Goal: Task Accomplishment & Management: Manage account settings

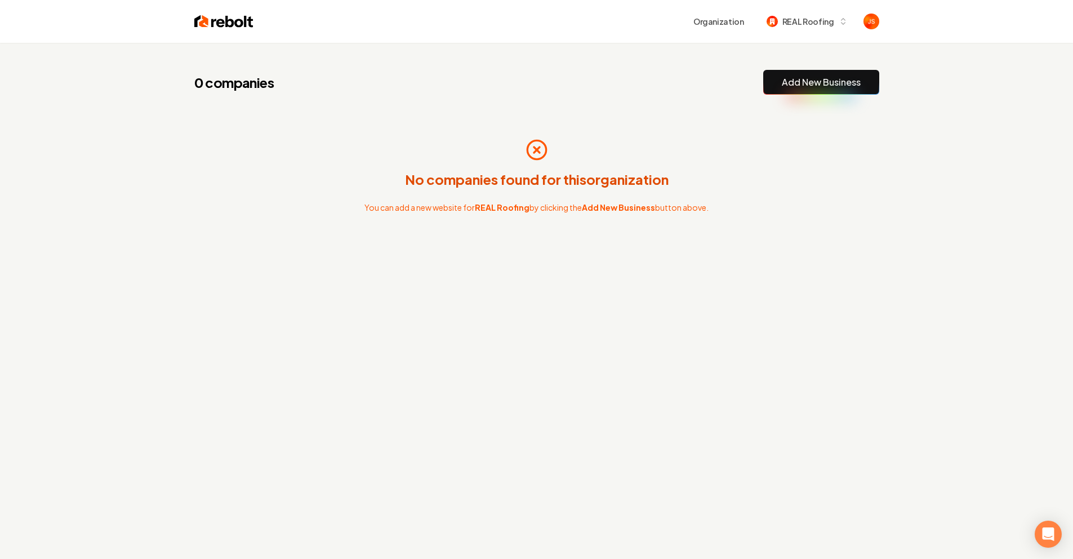
click at [663, 87] on div "0 companies Add New Business" at bounding box center [536, 82] width 685 height 25
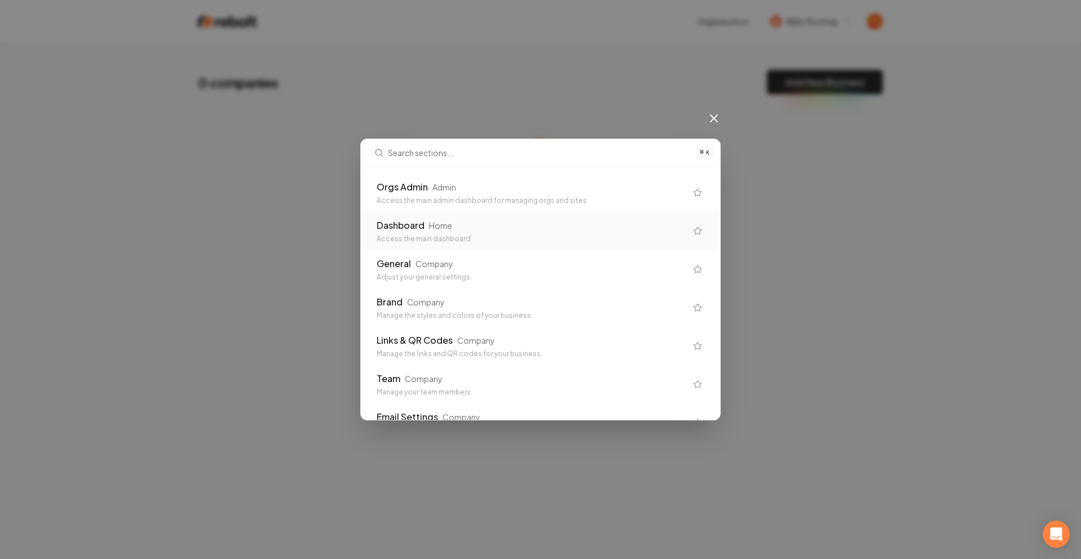
click at [466, 197] on div "Access the main admin dashboard for managing orgs and sites" at bounding box center [532, 200] width 310 height 9
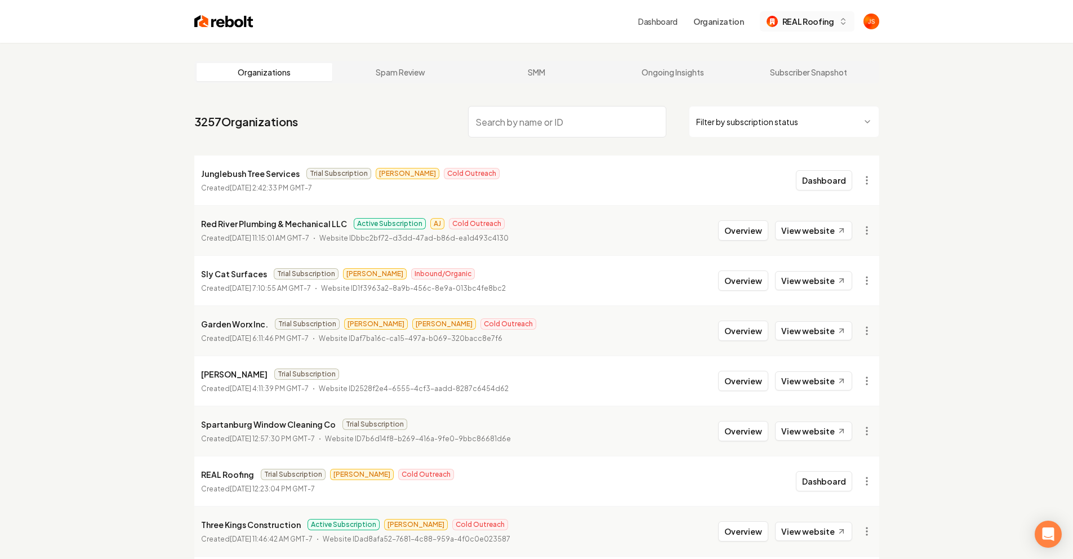
click at [803, 23] on span "REAL Roofing" at bounding box center [808, 22] width 52 height 12
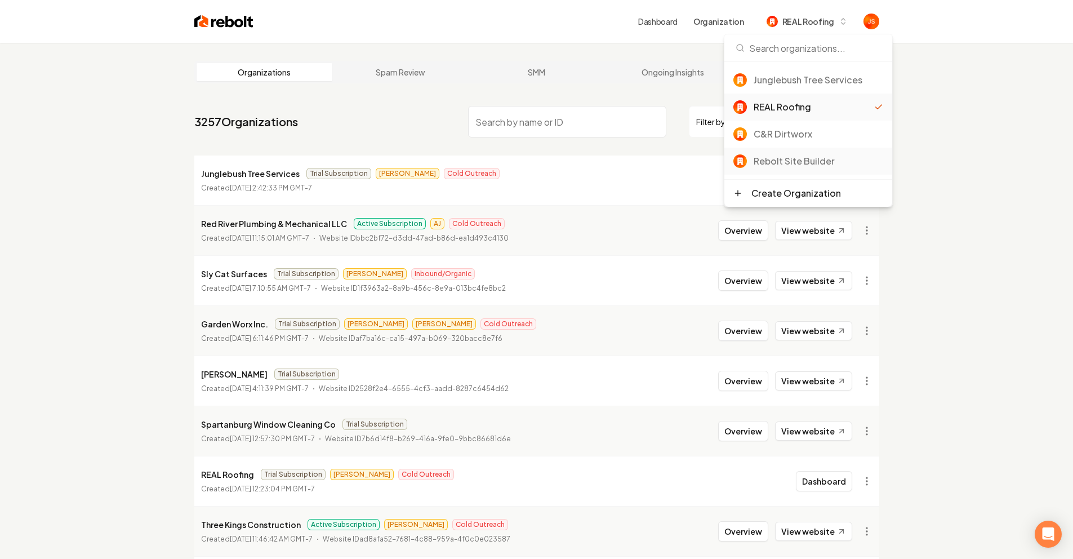
click at [769, 161] on div "Rebolt Site Builder" at bounding box center [819, 161] width 130 height 14
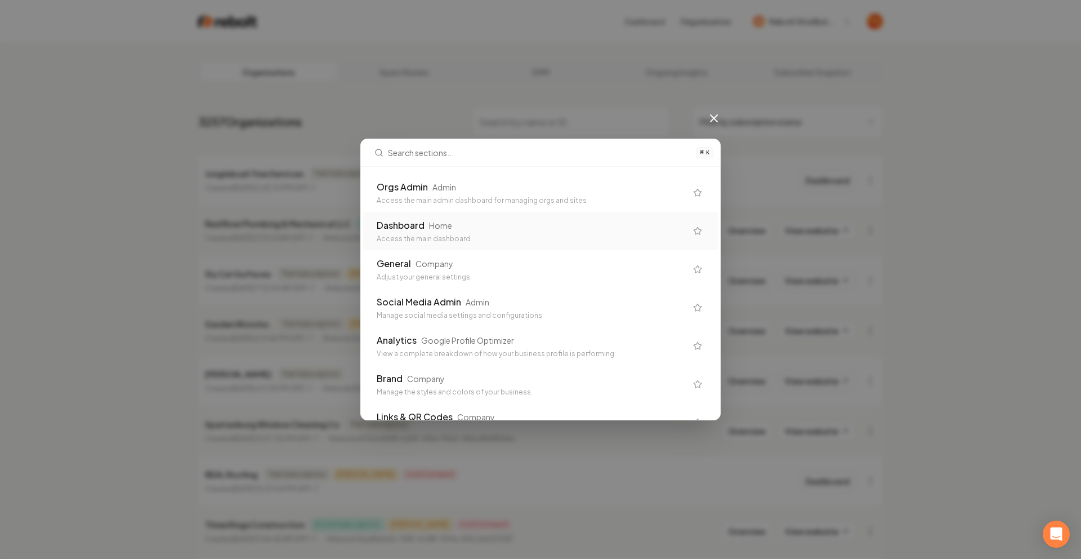
click at [449, 217] on div "Dashboard Home Access the main dashboard" at bounding box center [540, 231] width 355 height 38
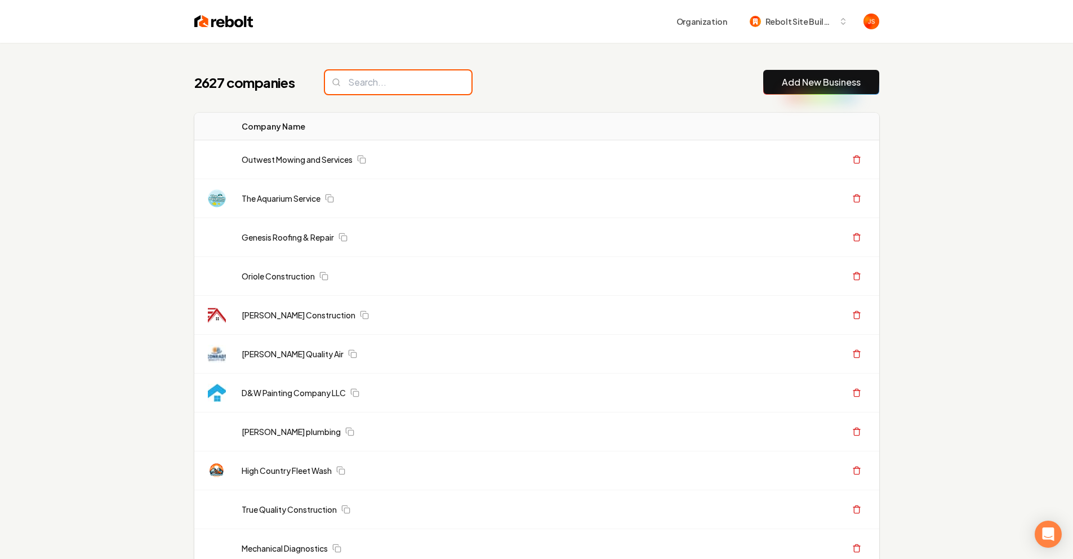
click at [407, 82] on input "search" at bounding box center [398, 82] width 146 height 24
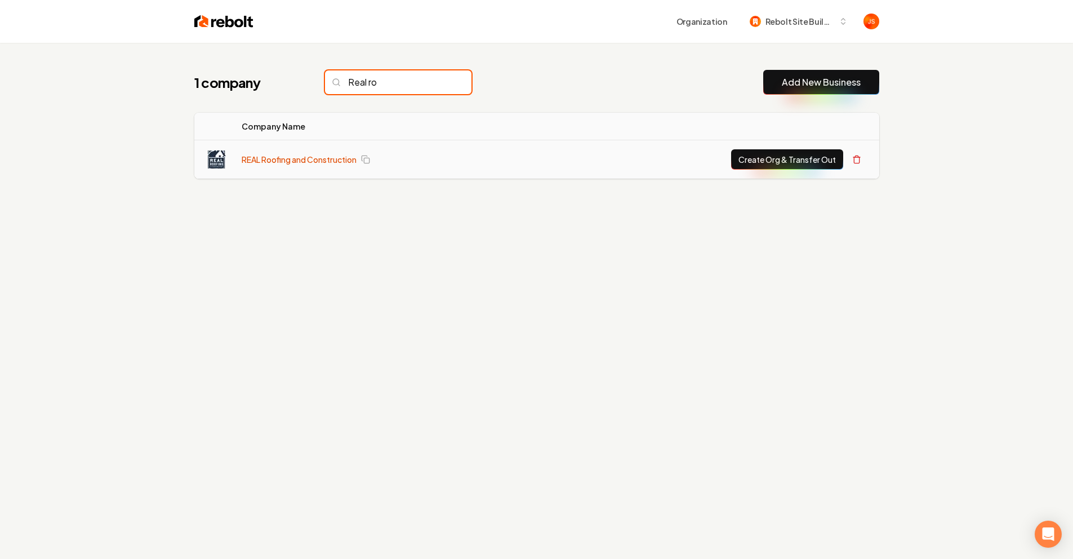
type input "Real ro"
click at [300, 154] on link "REAL Roofing and Construction" at bounding box center [299, 159] width 115 height 11
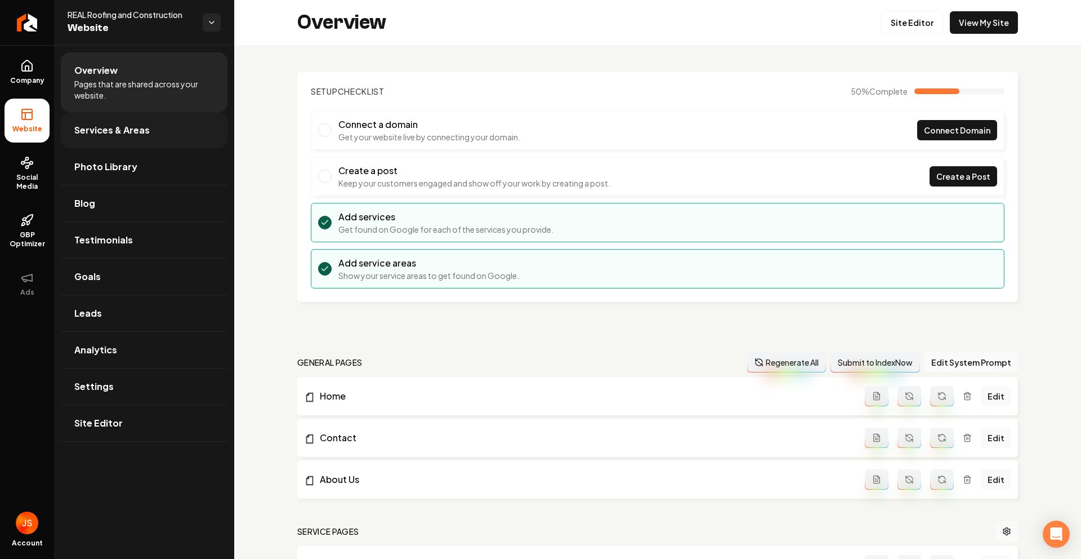
click at [111, 132] on span "Services & Areas" at bounding box center [111, 130] width 75 height 14
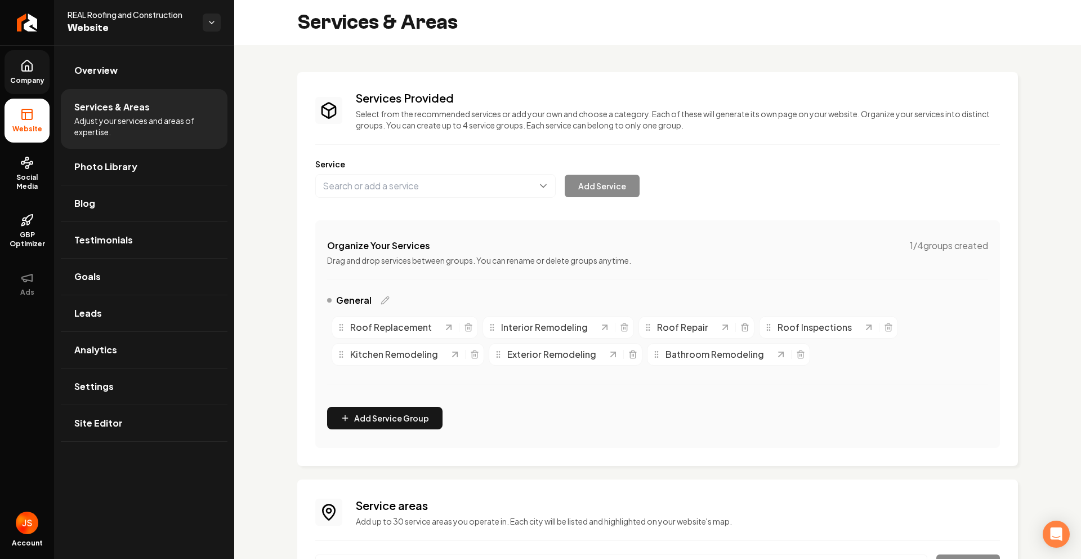
click at [8, 64] on link "Company" at bounding box center [27, 72] width 45 height 44
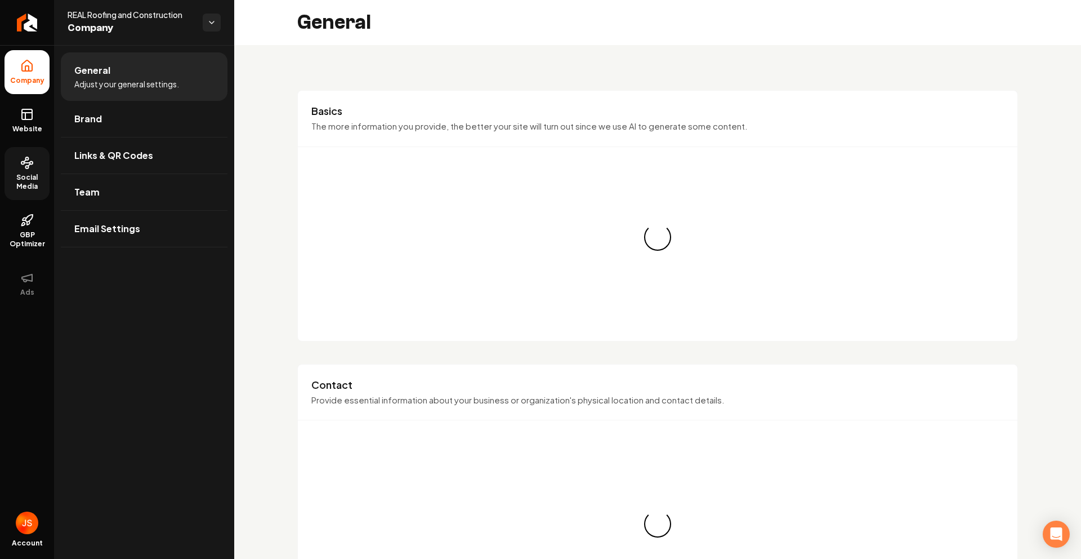
click at [21, 154] on link "Social Media" at bounding box center [27, 173] width 45 height 53
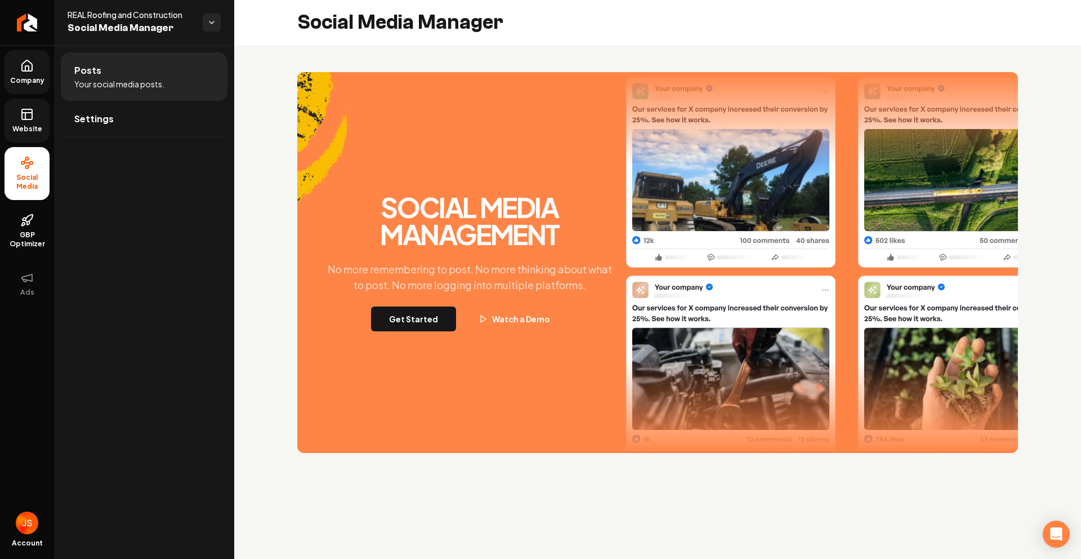
click at [35, 119] on link "Website" at bounding box center [27, 121] width 45 height 44
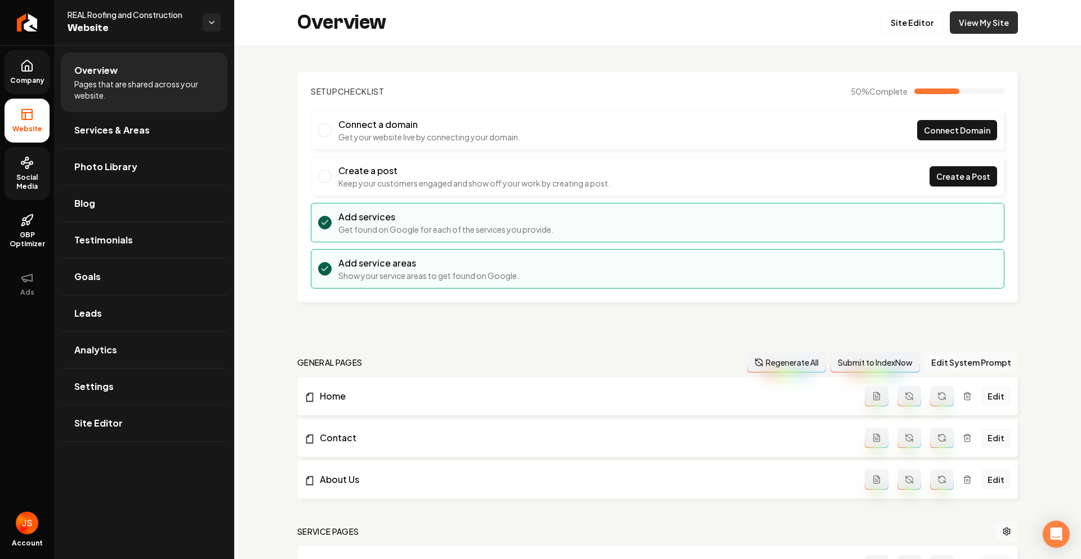
click at [962, 21] on link "View My Site" at bounding box center [984, 22] width 68 height 23
click at [895, 22] on link "Site Editor" at bounding box center [912, 22] width 62 height 23
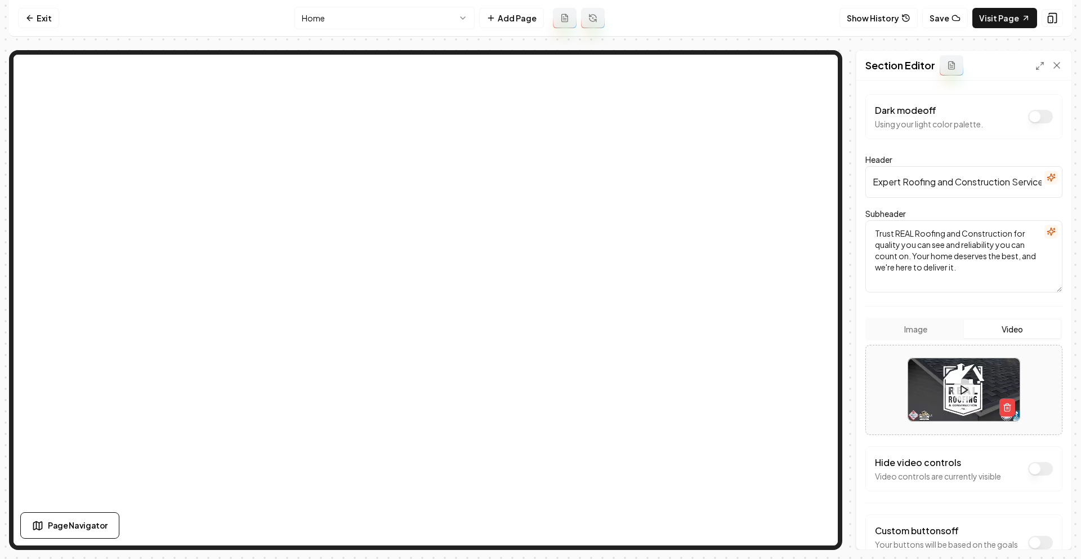
click at [965, 389] on icon at bounding box center [964, 389] width 11 height 11
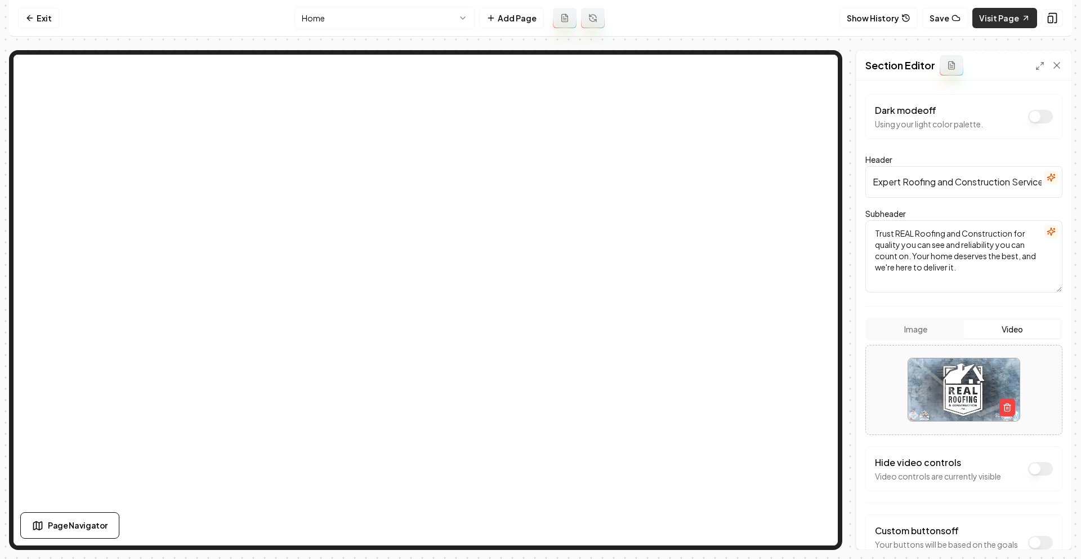
click at [981, 11] on link "Visit Page" at bounding box center [1005, 18] width 65 height 20
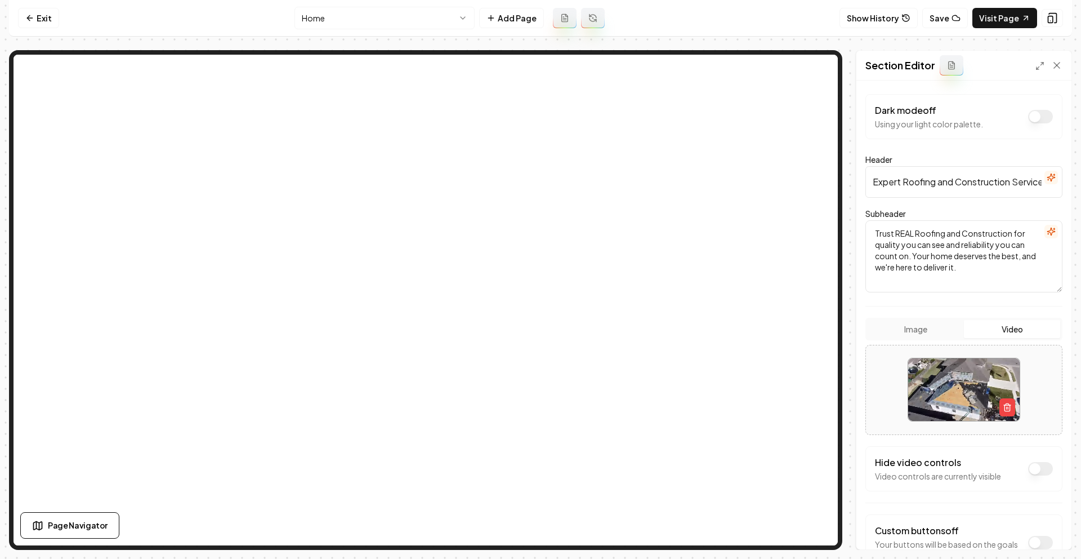
click at [973, 390] on video at bounding box center [964, 389] width 112 height 63
click at [35, 28] on link "Exit" at bounding box center [38, 18] width 41 height 20
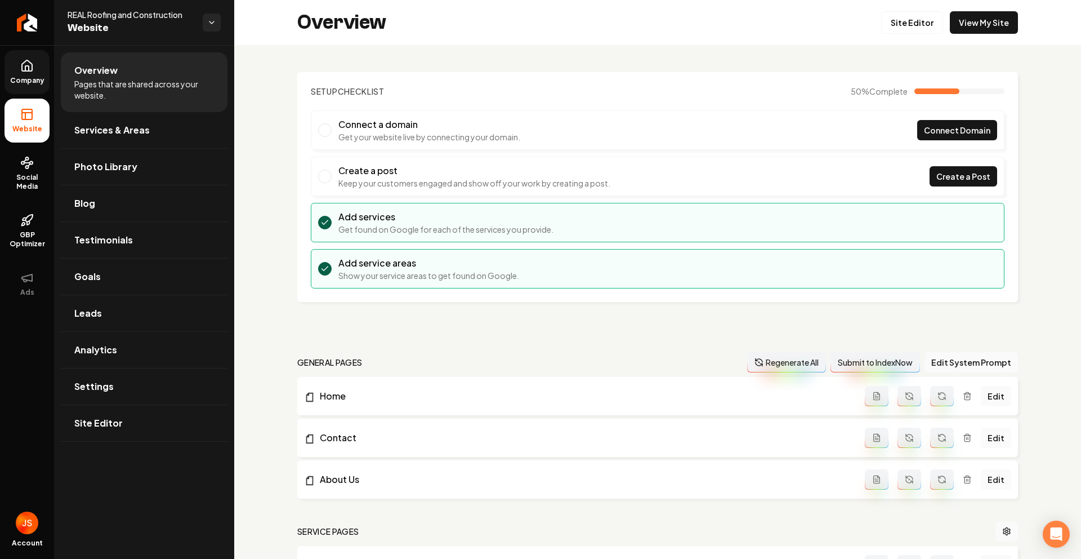
click at [35, 62] on link "Company" at bounding box center [27, 72] width 45 height 44
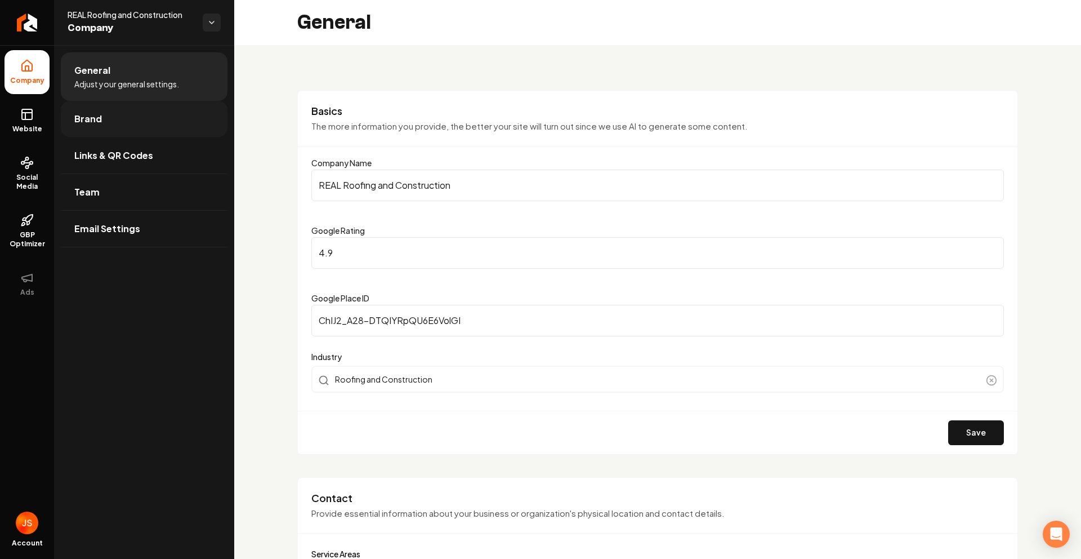
click at [97, 122] on span "Brand" at bounding box center [88, 119] width 28 height 14
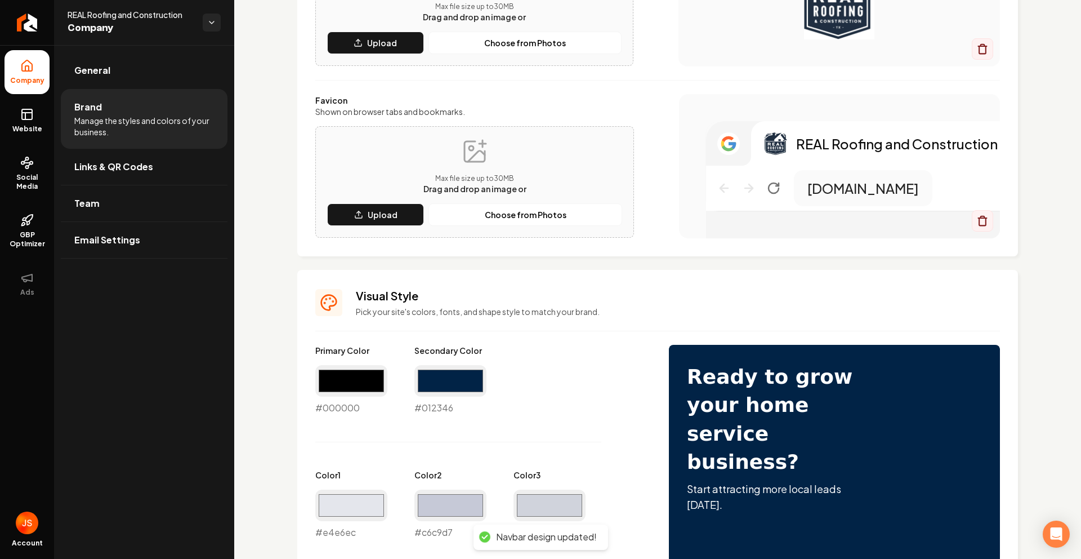
scroll to position [224, 0]
click at [354, 391] on input "#000000" at bounding box center [351, 381] width 72 height 32
type input "#1f2e43"
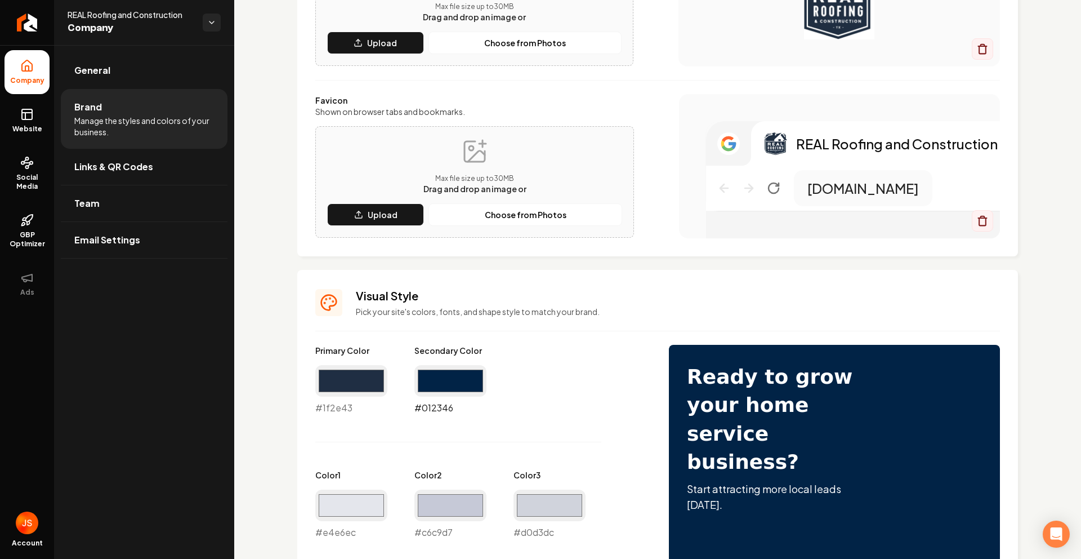
click at [453, 377] on input "#012346" at bounding box center [450, 381] width 72 height 32
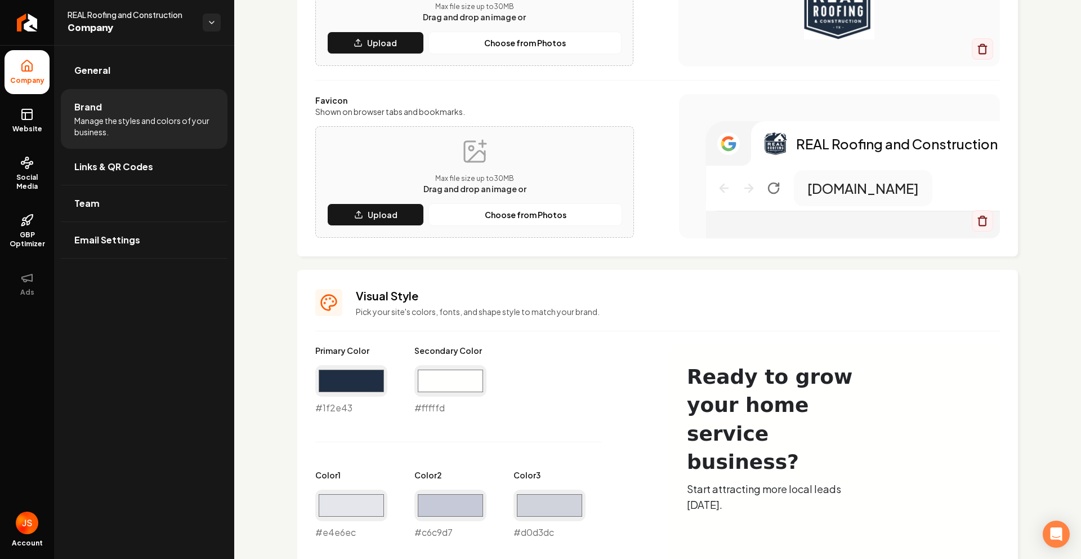
type input "#fffffd"
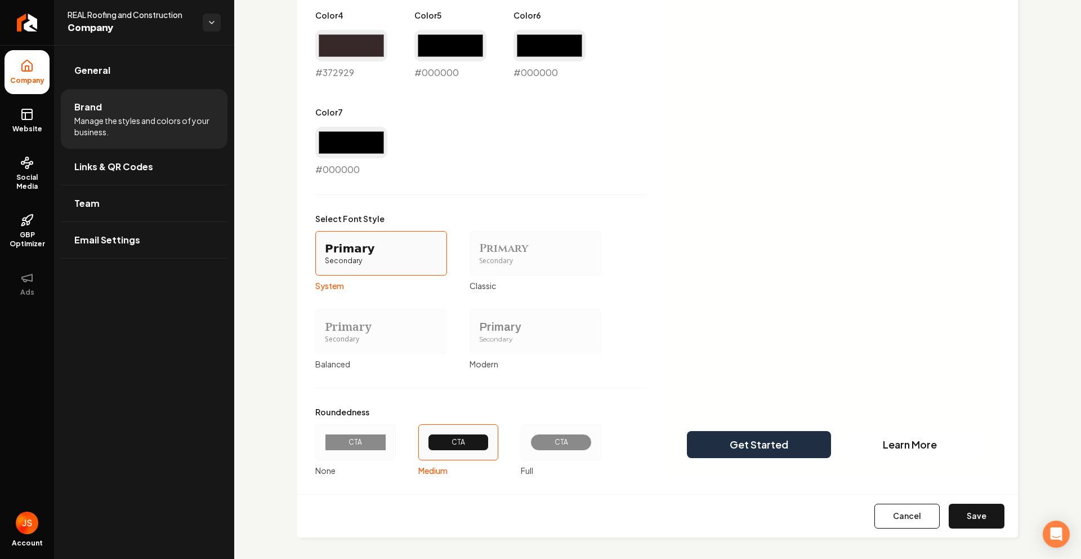
scroll to position [787, 0]
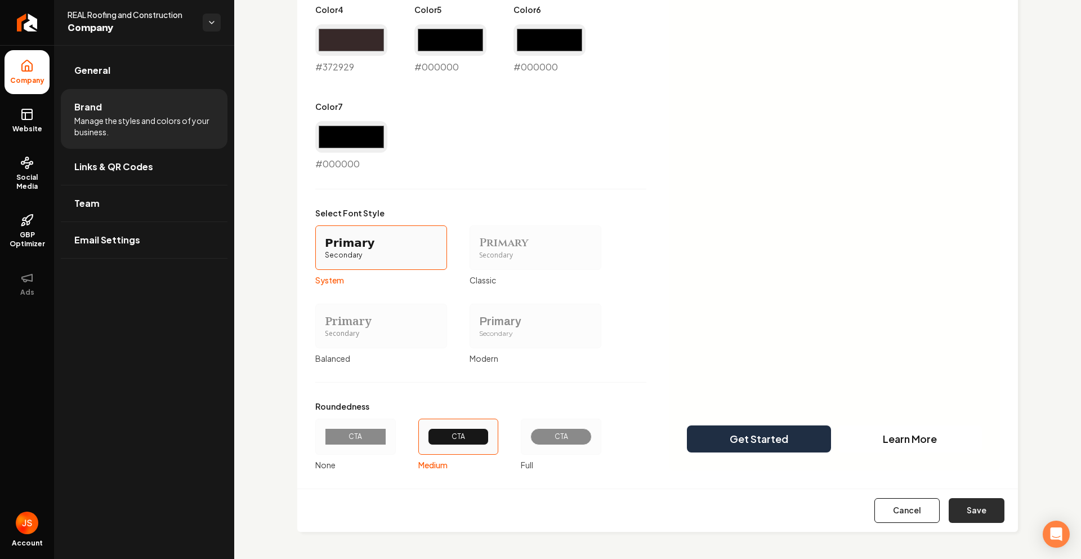
click at [952, 511] on button "Save" at bounding box center [977, 510] width 56 height 25
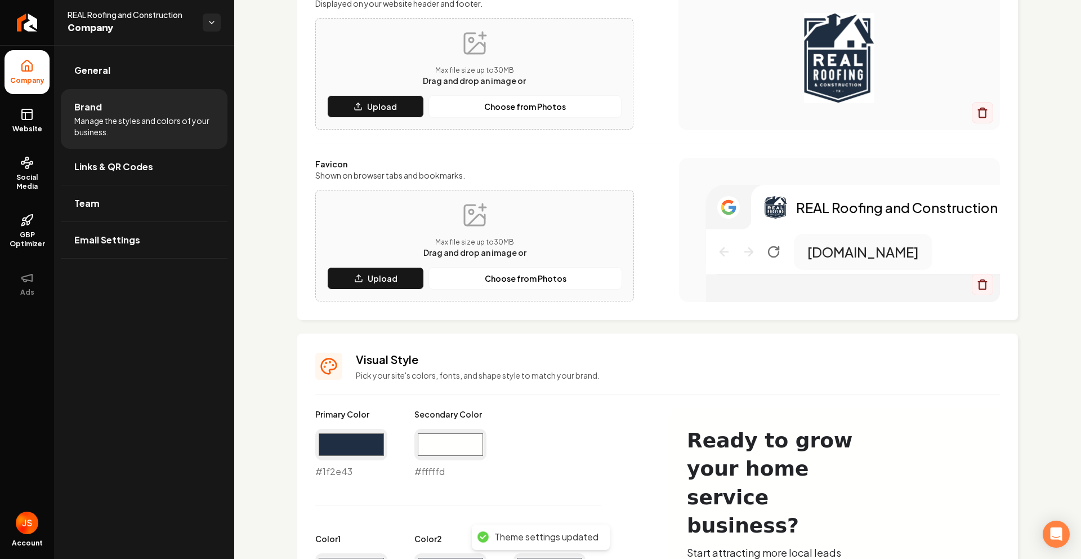
scroll to position [161, 0]
click at [43, 124] on span "Website" at bounding box center [27, 128] width 39 height 9
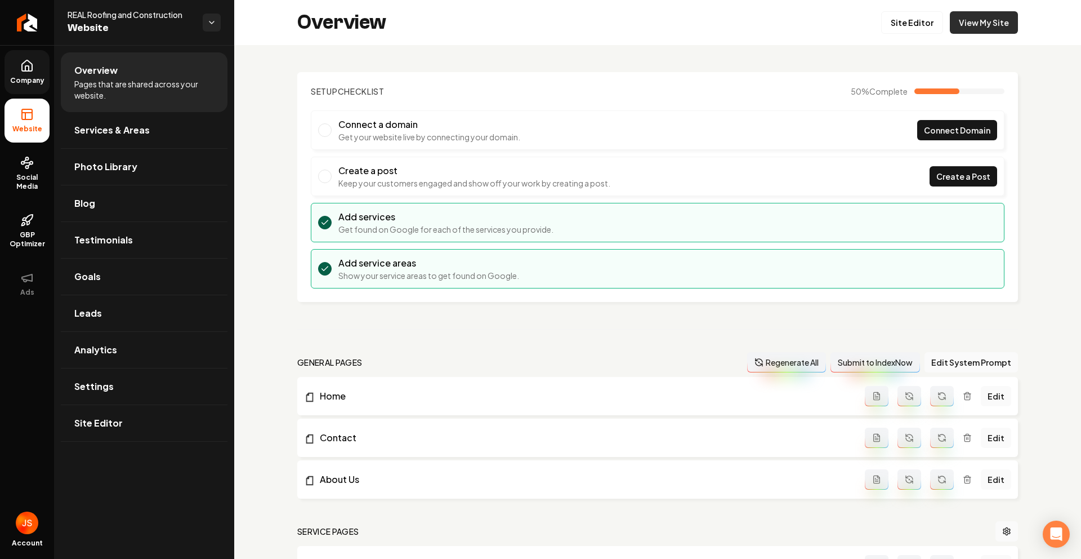
click at [974, 13] on link "View My Site" at bounding box center [984, 22] width 68 height 23
click at [977, 20] on link "View My Site" at bounding box center [984, 22] width 68 height 23
click at [894, 28] on link "Site Editor" at bounding box center [912, 22] width 62 height 23
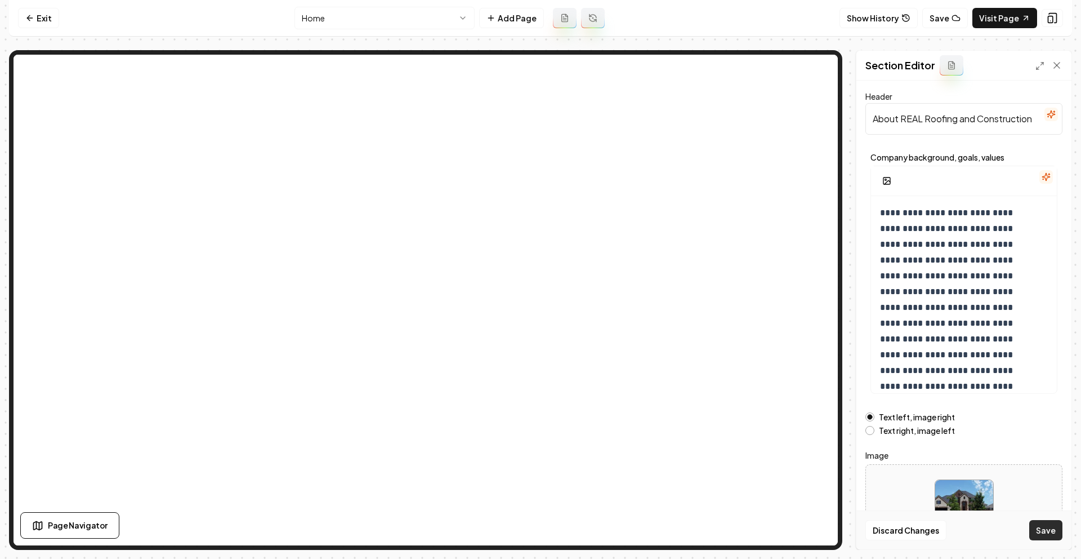
click at [1046, 531] on button "Save" at bounding box center [1045, 530] width 33 height 20
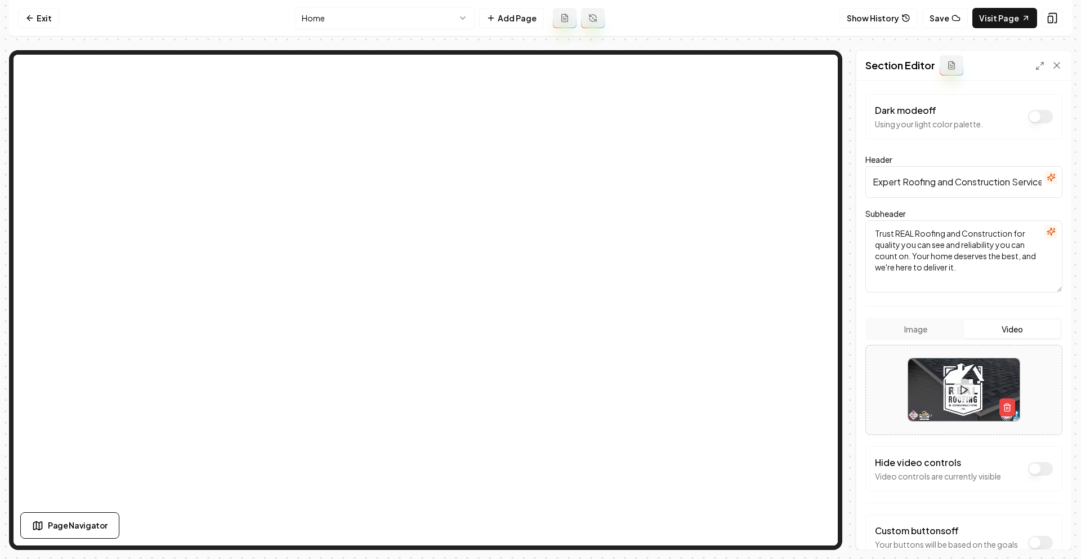
click at [921, 338] on div "Image Video" at bounding box center [964, 329] width 197 height 23
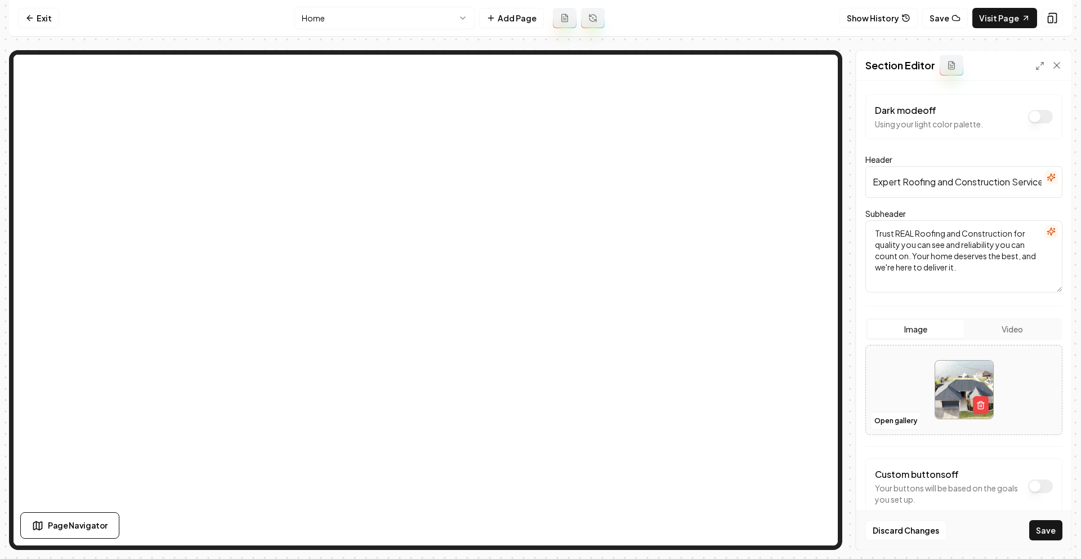
click at [911, 333] on button "Image" at bounding box center [916, 329] width 96 height 18
click at [897, 419] on button "Open gallery" at bounding box center [896, 421] width 51 height 18
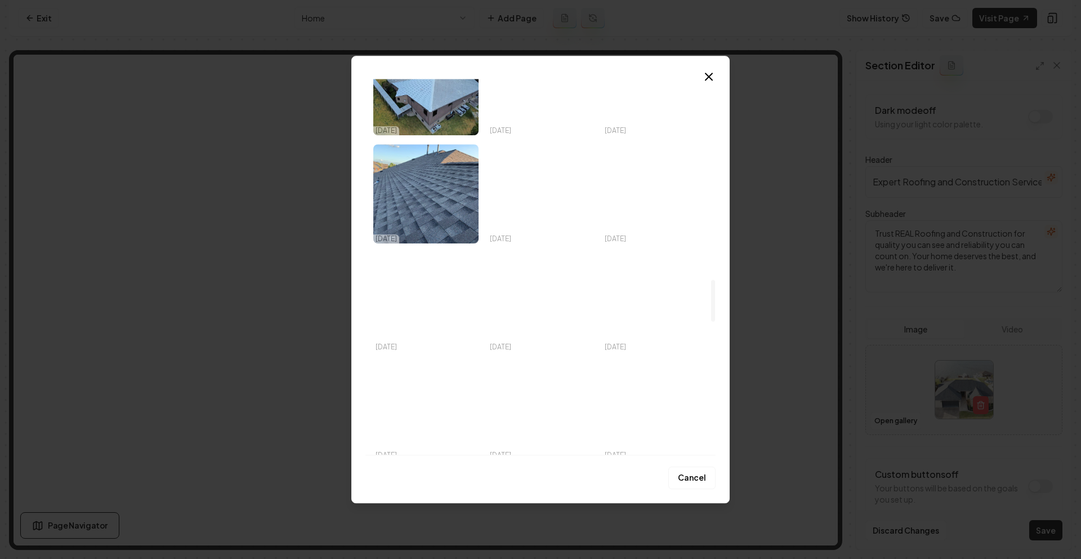
scroll to position [2192, 0]
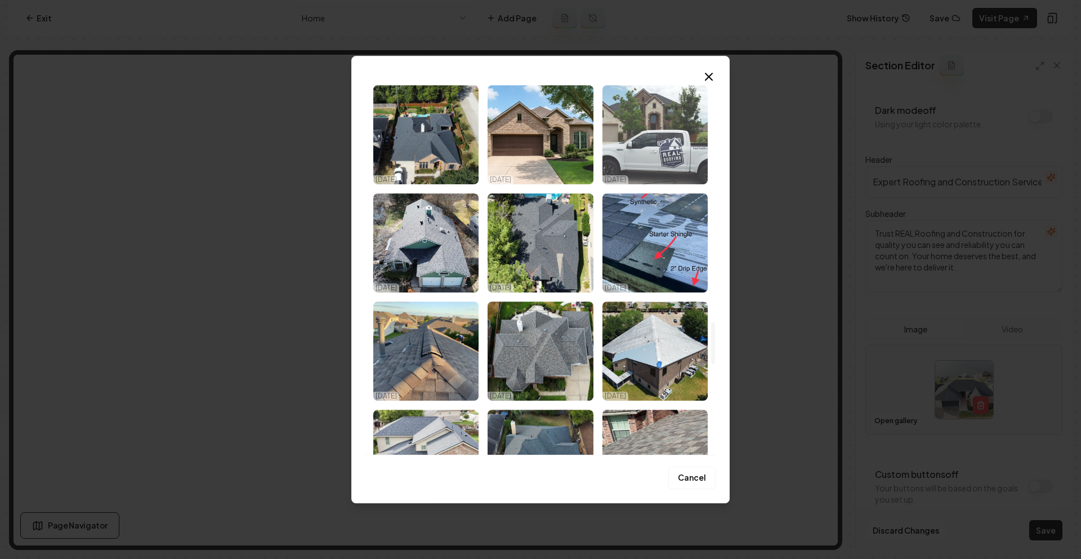
click at [653, 149] on img "Select image image_68e6e70f5c7cd75eb85458ec.jpeg" at bounding box center [655, 134] width 105 height 99
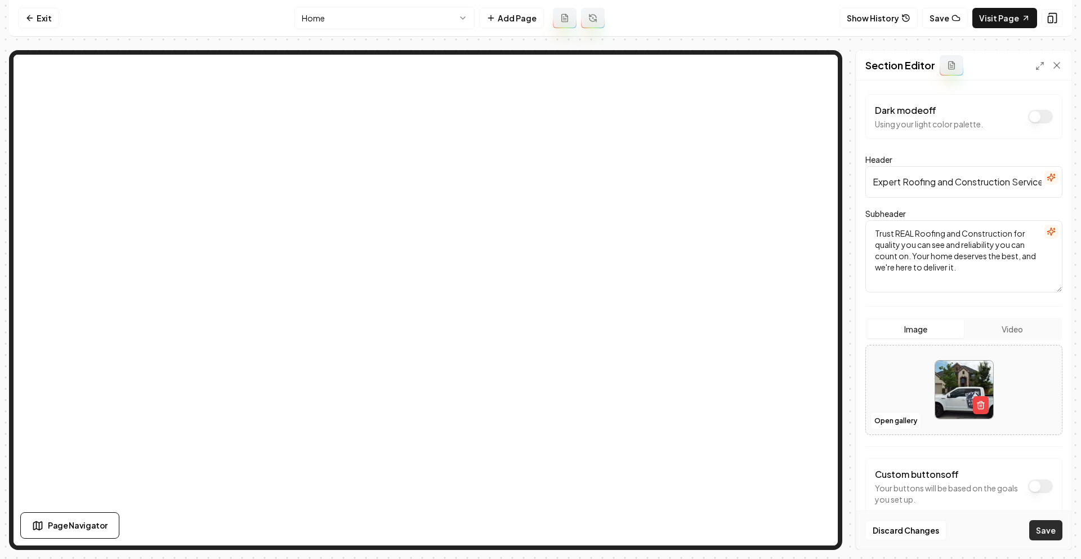
click at [1049, 525] on button "Save" at bounding box center [1045, 530] width 33 height 20
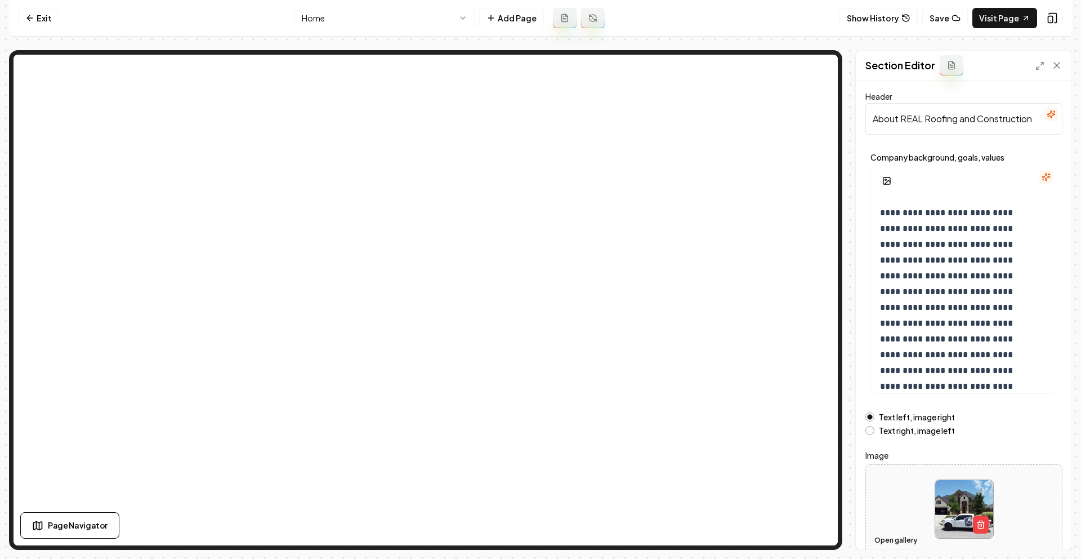
click at [885, 542] on button "Open gallery" at bounding box center [896, 540] width 51 height 18
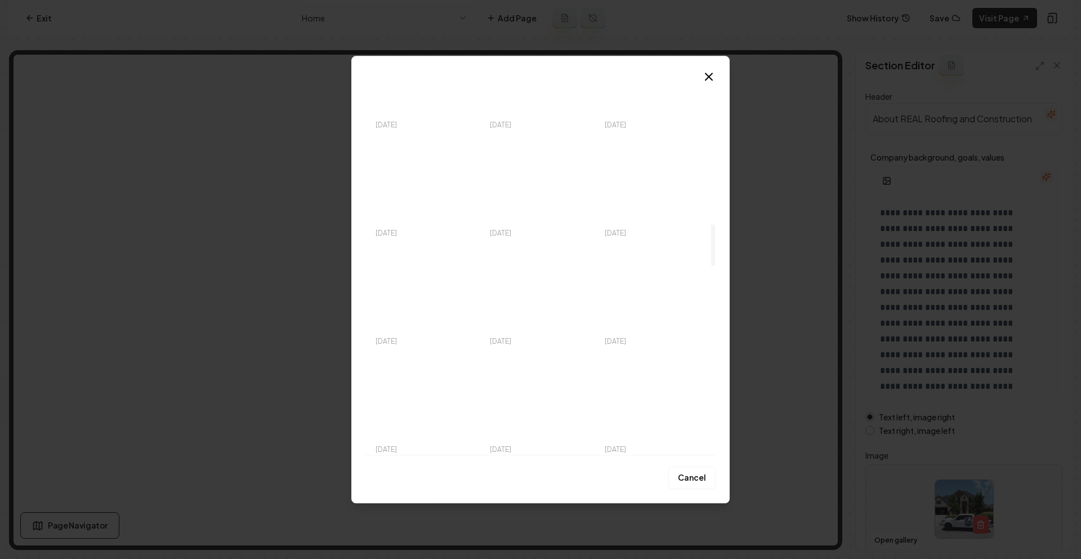
scroll to position [999, 0]
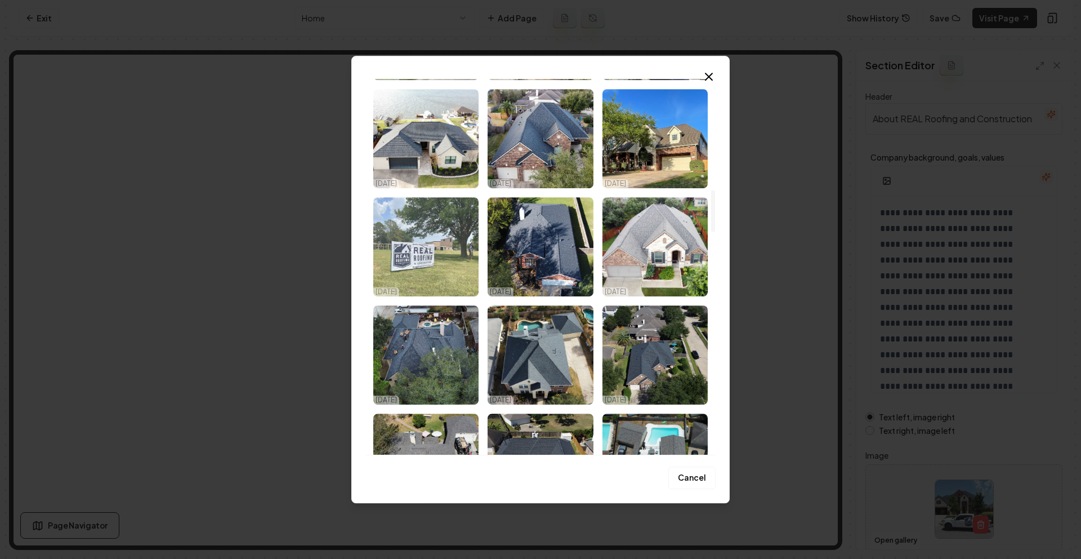
click at [431, 266] on img "Select image image_68e6e7105c7cd75eb8545c8b.jpeg" at bounding box center [425, 246] width 105 height 99
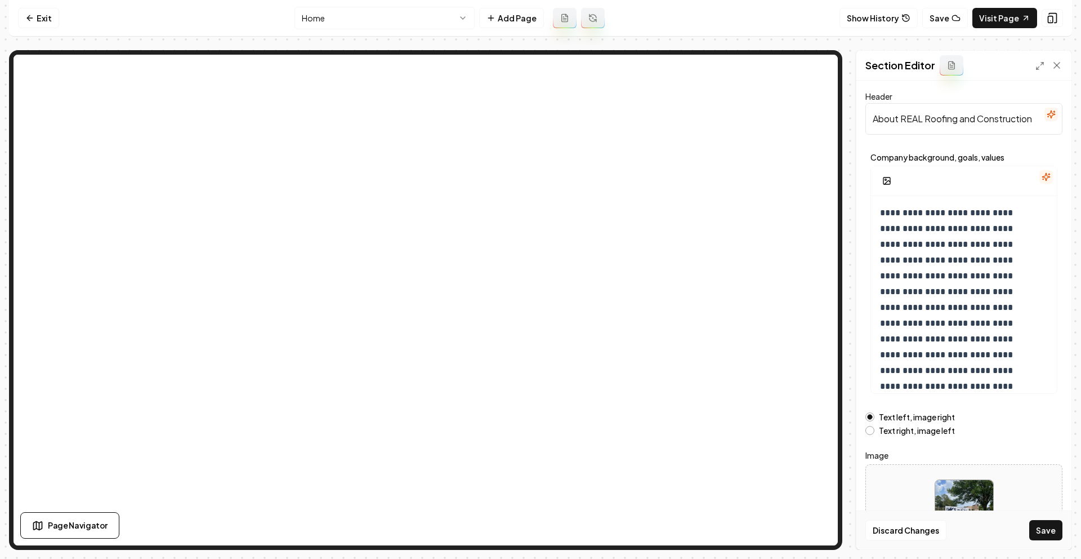
click at [1041, 533] on button "Save" at bounding box center [1045, 530] width 33 height 20
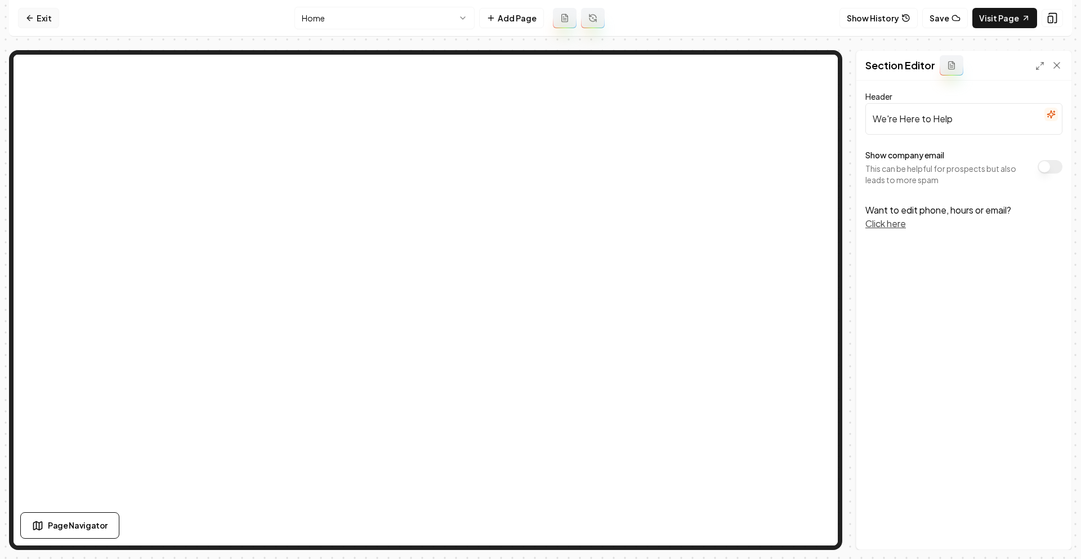
click at [54, 19] on link "Exit" at bounding box center [38, 18] width 41 height 20
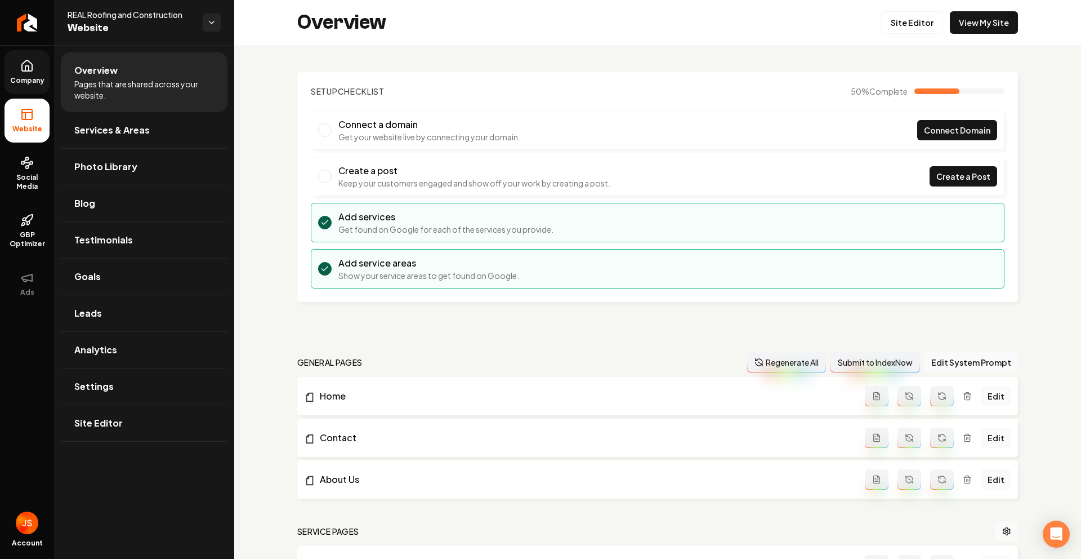
click at [32, 63] on icon at bounding box center [27, 66] width 14 height 14
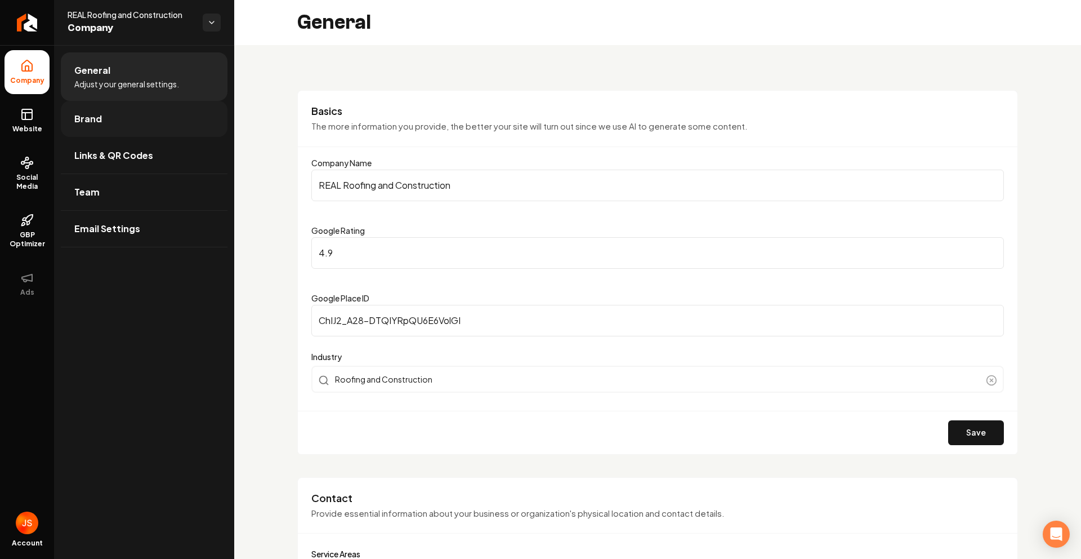
click at [101, 122] on link "Brand" at bounding box center [144, 119] width 167 height 36
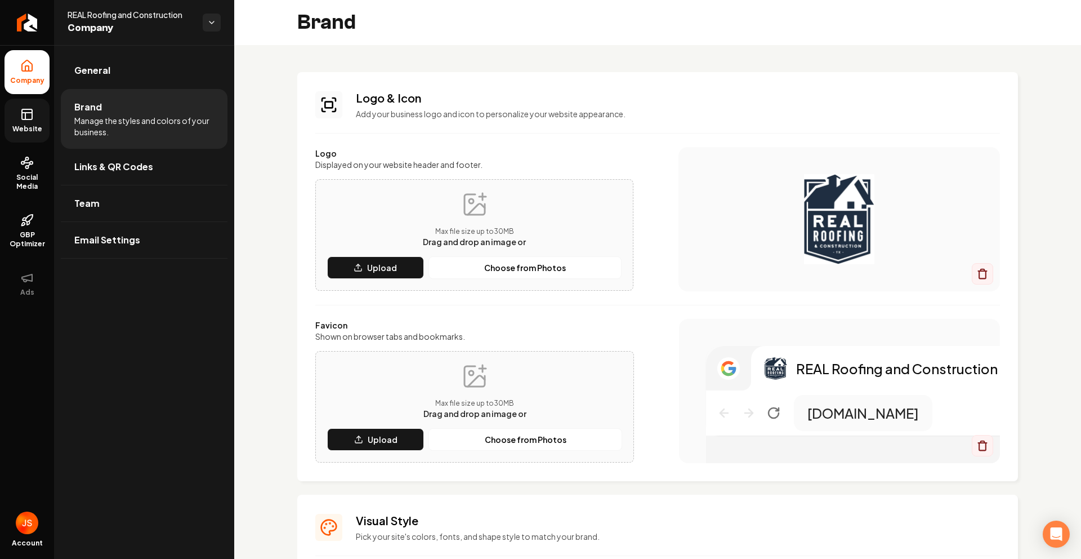
click at [21, 118] on icon at bounding box center [27, 115] width 14 height 14
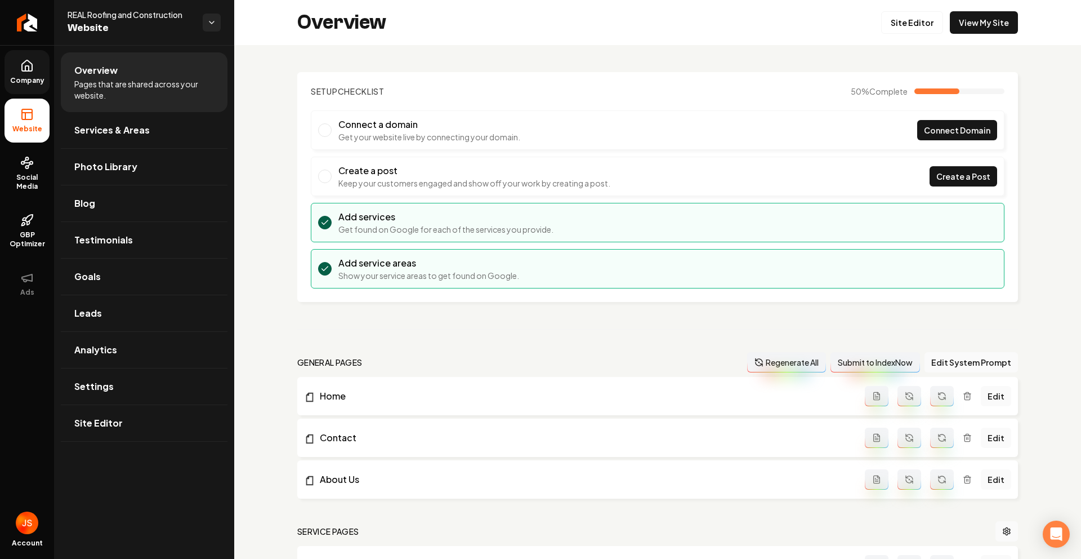
click at [30, 77] on span "Company" at bounding box center [27, 80] width 43 height 9
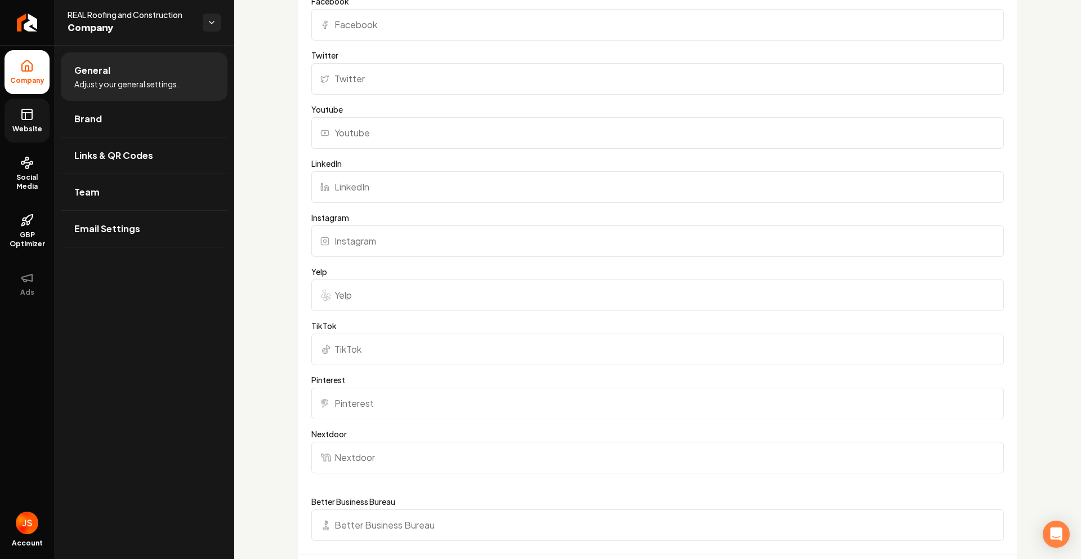
scroll to position [1353, 0]
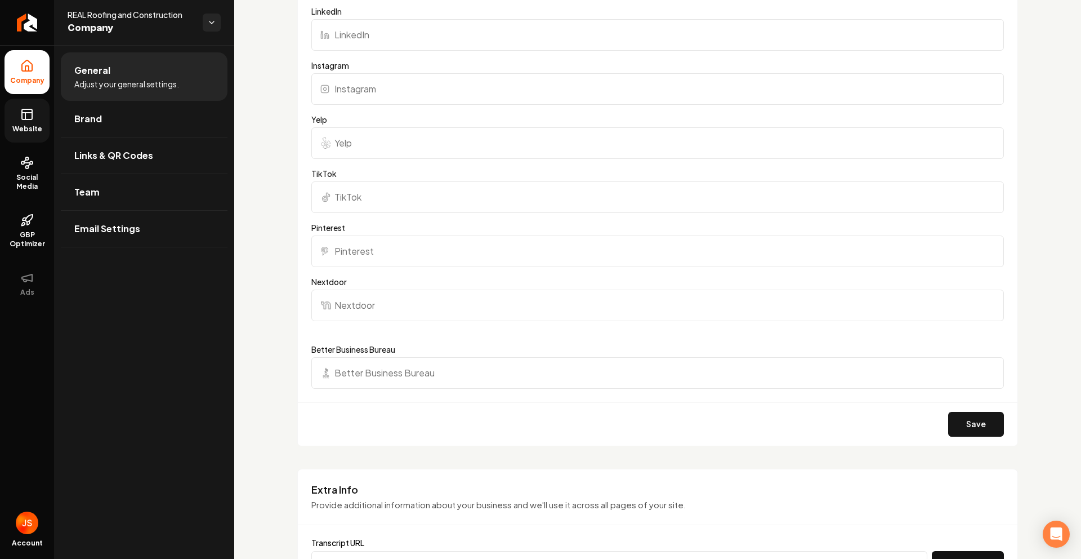
click at [371, 365] on input "Better Business Bureau" at bounding box center [657, 373] width 693 height 32
paste input "https://www.bbb.org/us/tx/austin/profile/roofing-contractors/real-roofing-and-c…"
type input "https://www.bbb.org/us/tx/austin/profile/roofing-contractors/real-roofing-and-c…"
click at [966, 419] on button "Save" at bounding box center [976, 424] width 56 height 25
click at [355, 130] on input "Yelp" at bounding box center [657, 143] width 693 height 32
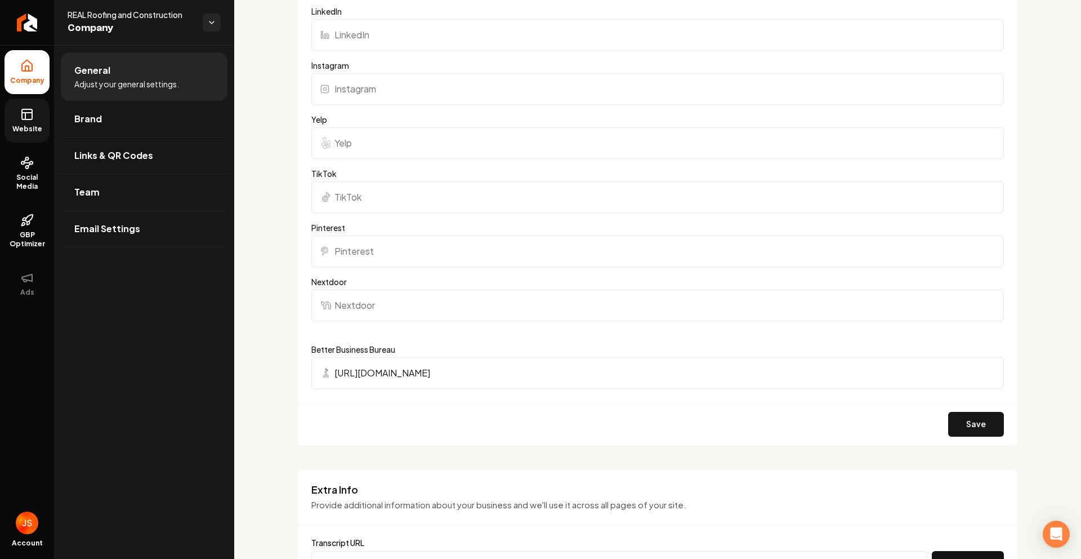
paste input "https://www.yelp.com/biz/real-construction-los-angeles-2"
type input "https://www.yelp.com/biz/real-construction-los-angeles-2"
click at [993, 429] on button "Save" at bounding box center [976, 424] width 56 height 25
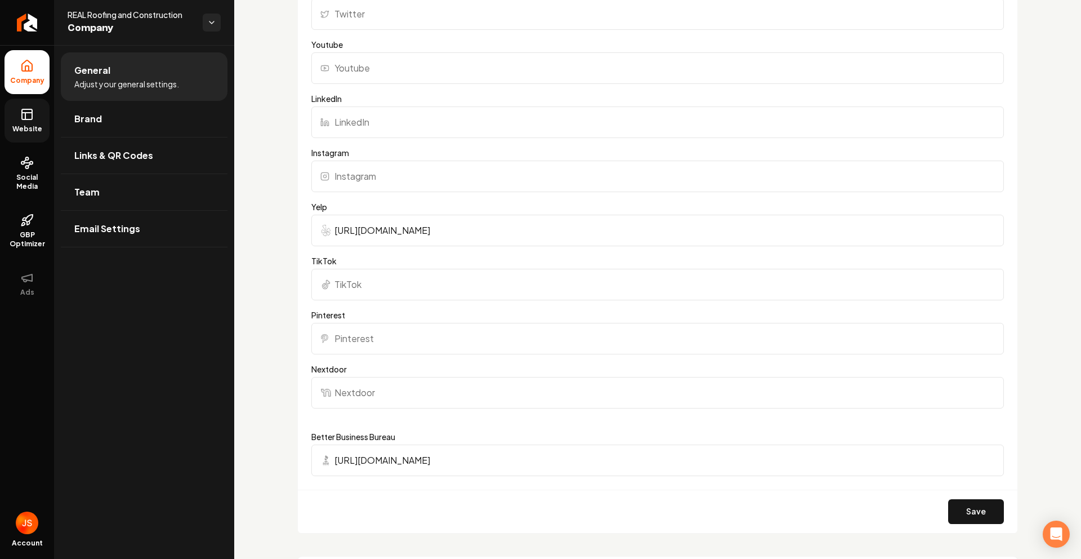
scroll to position [1038, 0]
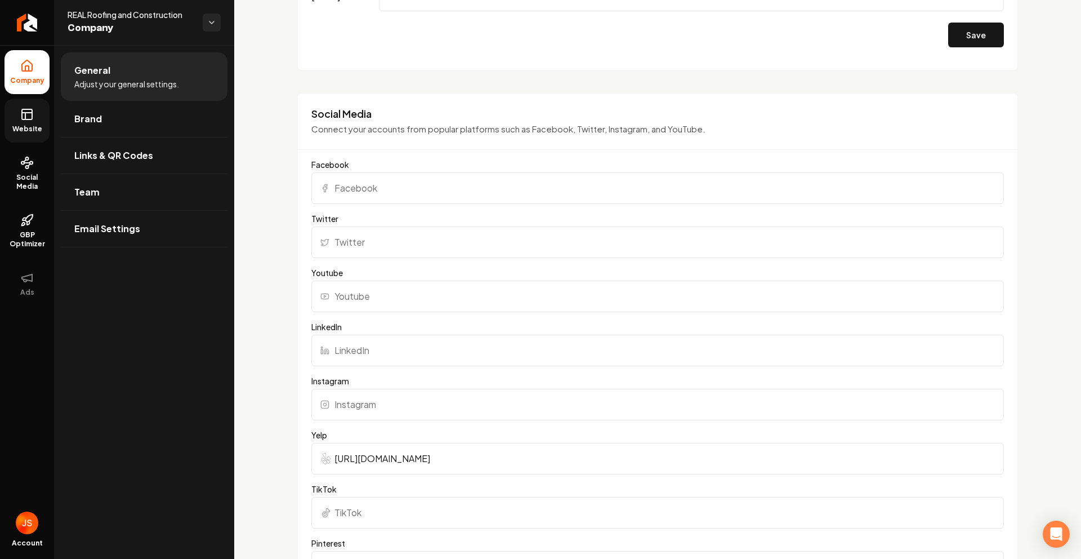
click at [363, 204] on form "Facebook Twitter Youtube LinkedIn Instagram Yelp https://www.yelp.com/biz/real-…" at bounding box center [657, 460] width 693 height 602
click at [363, 183] on input "Facebook" at bounding box center [657, 188] width 693 height 32
paste input "https://www.facebook.com/people/Real-Roofing-and-Construction/61568694440734/#"
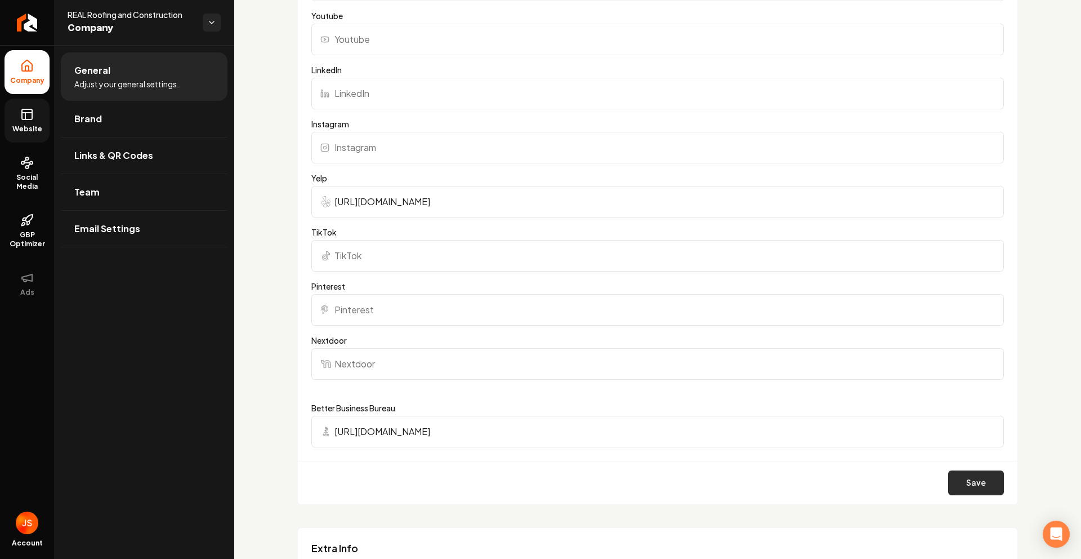
type input "https://www.facebook.com/people/Real-Roofing-and-Construction/61568694440734/#"
click at [992, 484] on button "Save" at bounding box center [976, 482] width 56 height 25
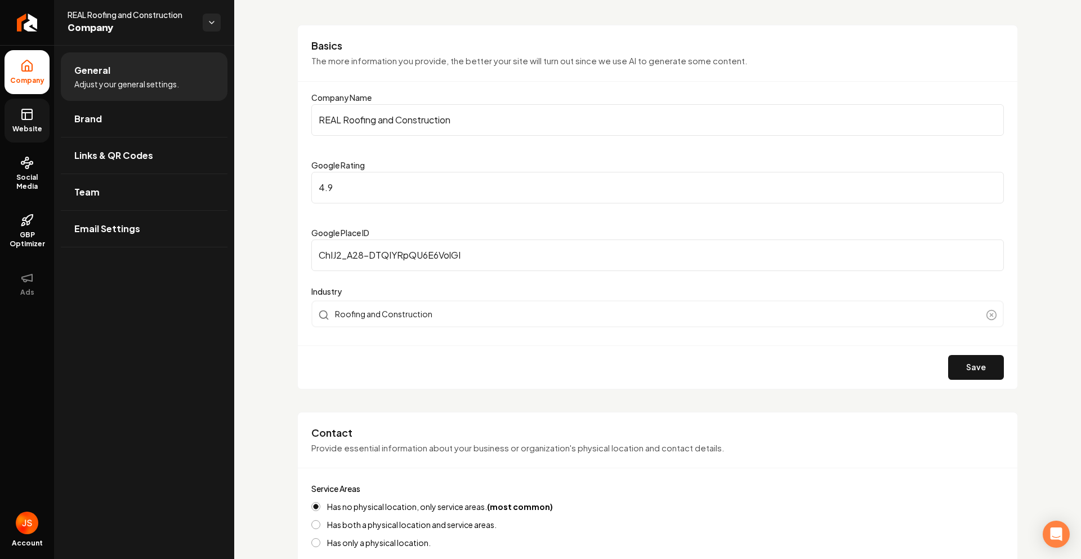
scroll to position [0, 0]
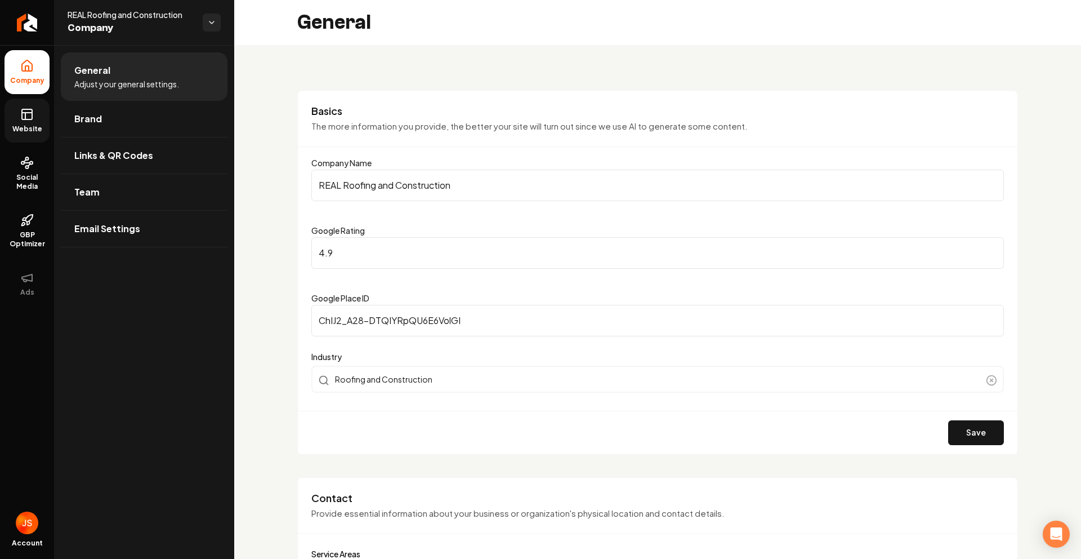
click at [16, 127] on span "Website" at bounding box center [27, 128] width 39 height 9
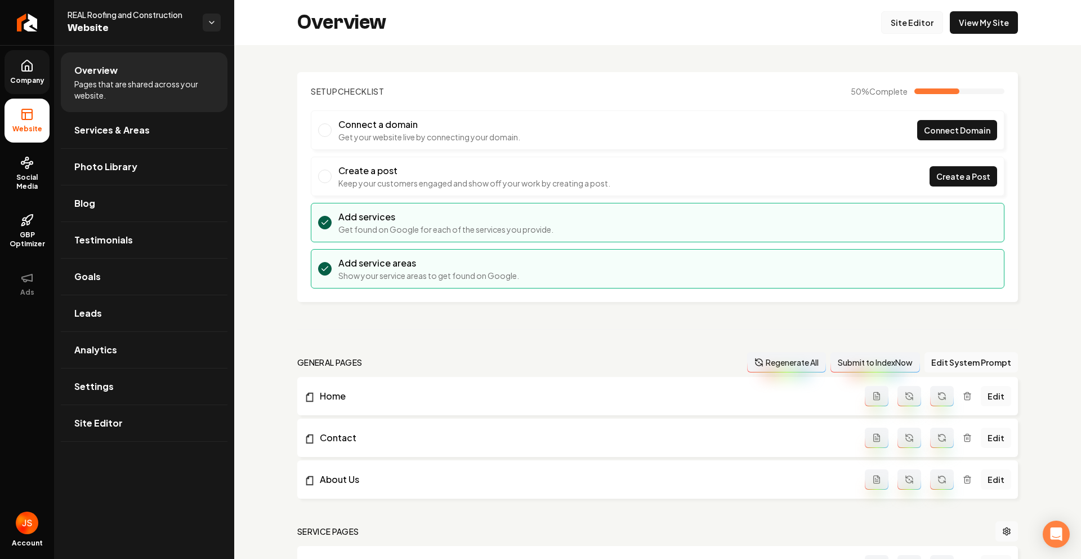
click at [904, 23] on link "Site Editor" at bounding box center [912, 22] width 62 height 23
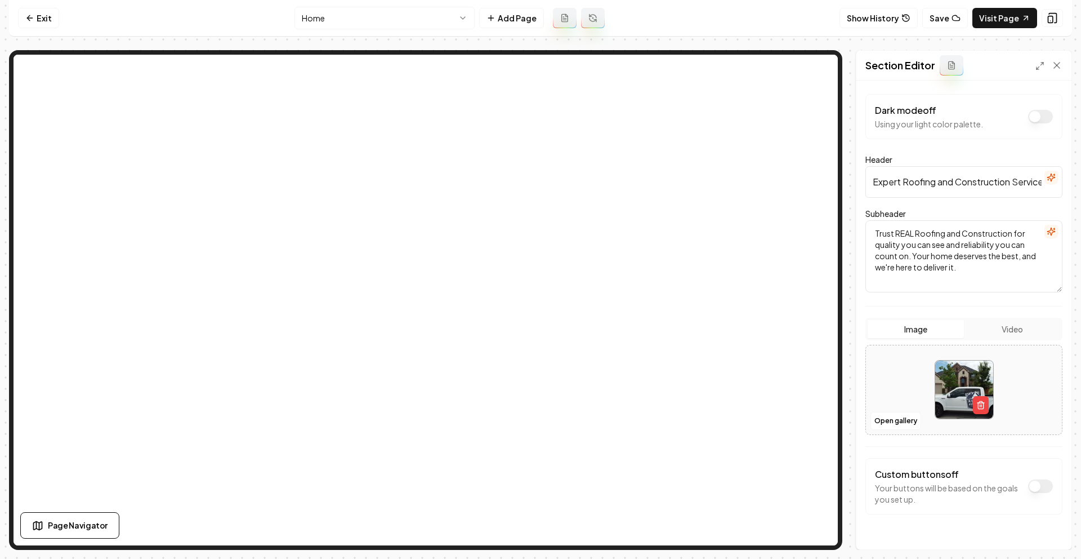
click at [40, 6] on nav "Exit Home Add Page Show History Save Visit Page" at bounding box center [540, 18] width 1063 height 37
click at [33, 16] on icon at bounding box center [29, 18] width 9 height 9
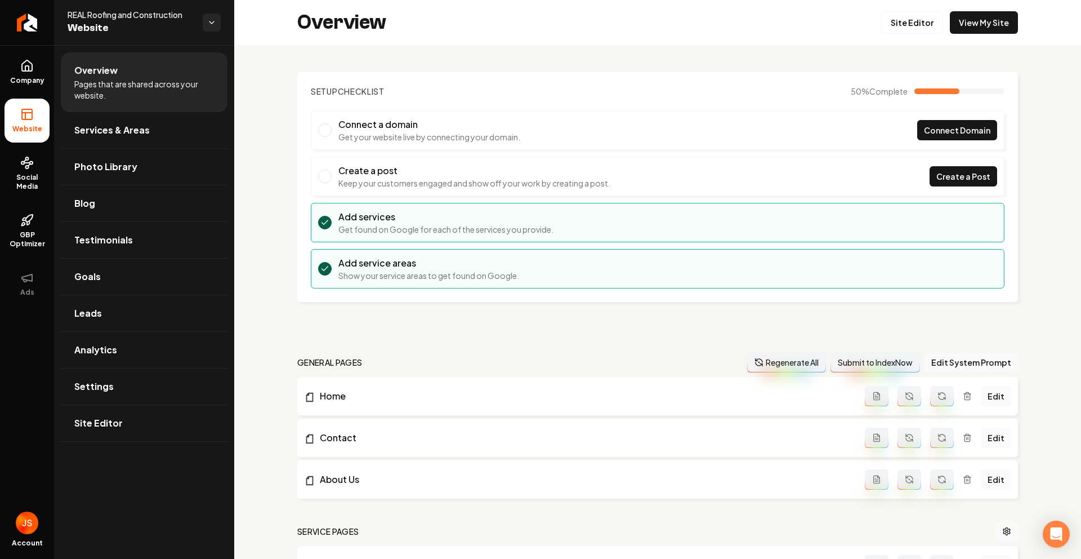
click at [970, 8] on div "Overview Site Editor View My Site" at bounding box center [657, 22] width 847 height 45
click at [969, 28] on link "View My Site" at bounding box center [984, 22] width 68 height 23
